Goal: Transaction & Acquisition: Purchase product/service

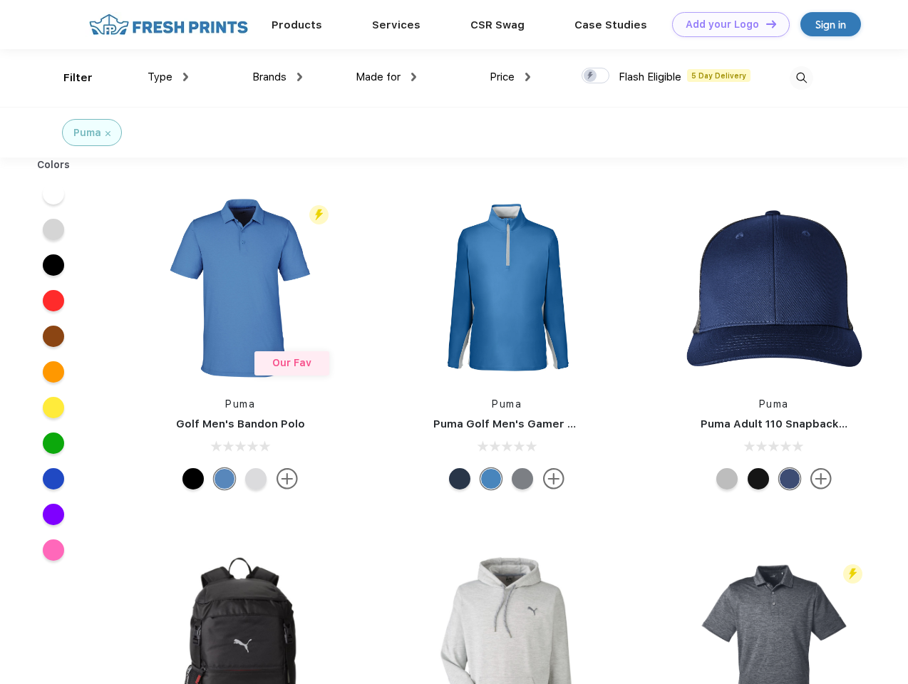
click at [725, 24] on link "Add your Logo Design Tool" at bounding box center [731, 24] width 118 height 25
click at [0, 0] on div "Design Tool" at bounding box center [0, 0] width 0 height 0
click at [764, 24] on link "Add your Logo Design Tool" at bounding box center [731, 24] width 118 height 25
click at [68, 78] on div "Filter" at bounding box center [77, 78] width 29 height 16
click at [168, 77] on span "Type" at bounding box center [159, 77] width 25 height 13
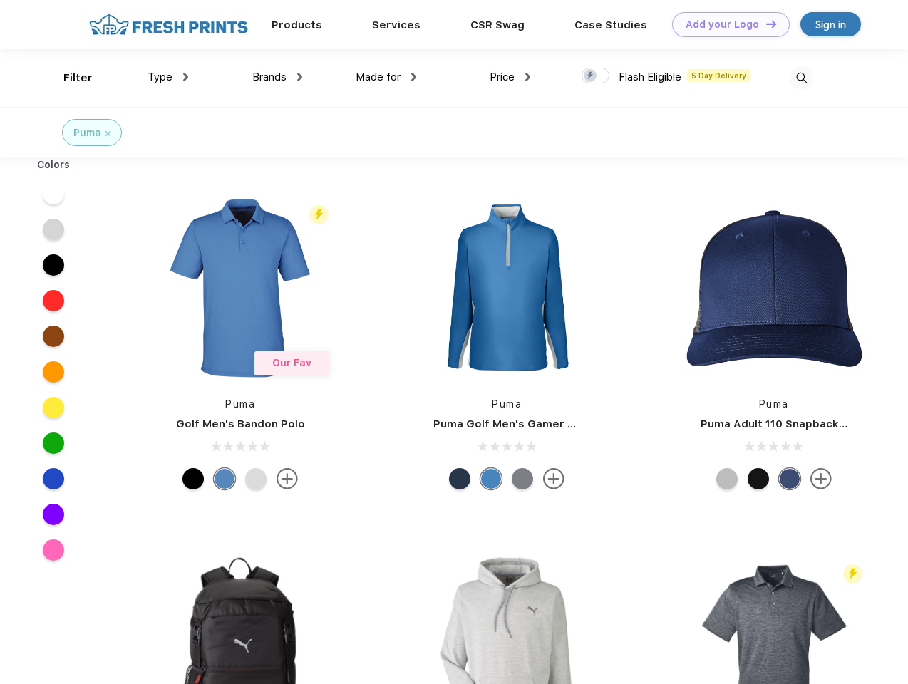
click at [277, 77] on span "Brands" at bounding box center [269, 77] width 34 height 13
click at [386, 77] on span "Made for" at bounding box center [378, 77] width 45 height 13
click at [510, 77] on span "Price" at bounding box center [501, 77] width 25 height 13
click at [596, 76] on div at bounding box center [595, 76] width 28 height 16
click at [591, 76] on input "checkbox" at bounding box center [585, 71] width 9 height 9
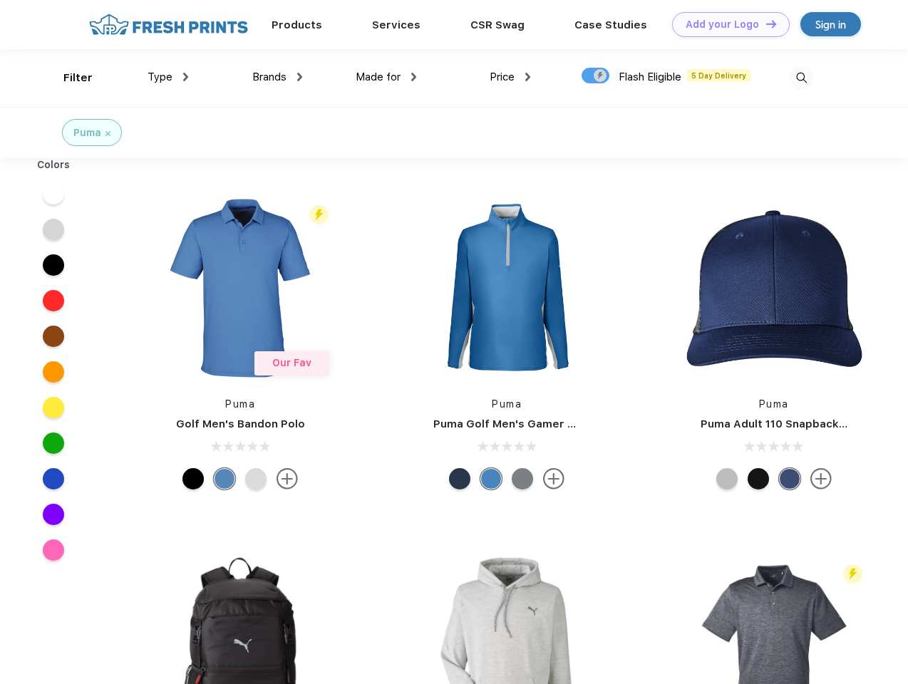
click at [801, 78] on img at bounding box center [801, 78] width 24 height 24
